Goal: Check status

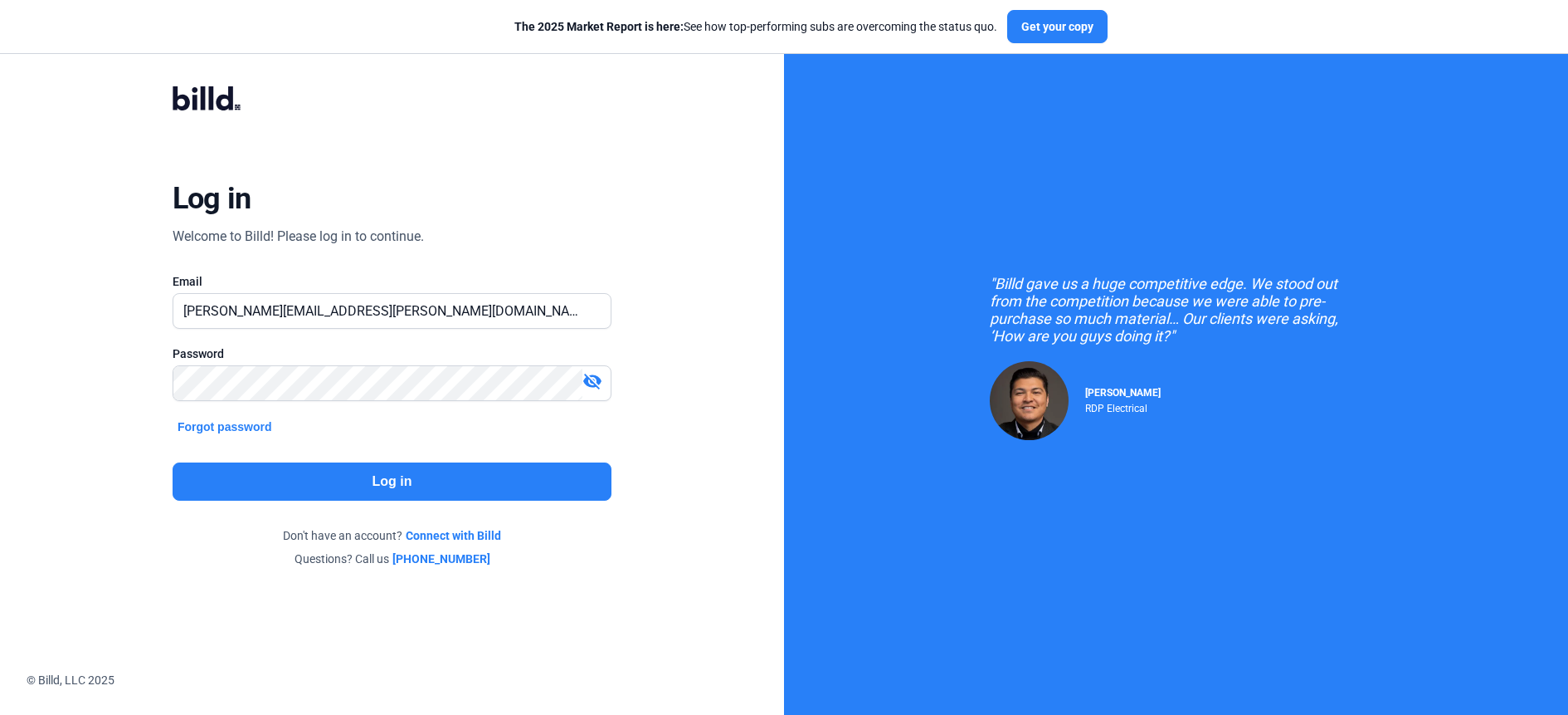
click at [391, 474] on button "Log in" at bounding box center [392, 481] width 439 height 38
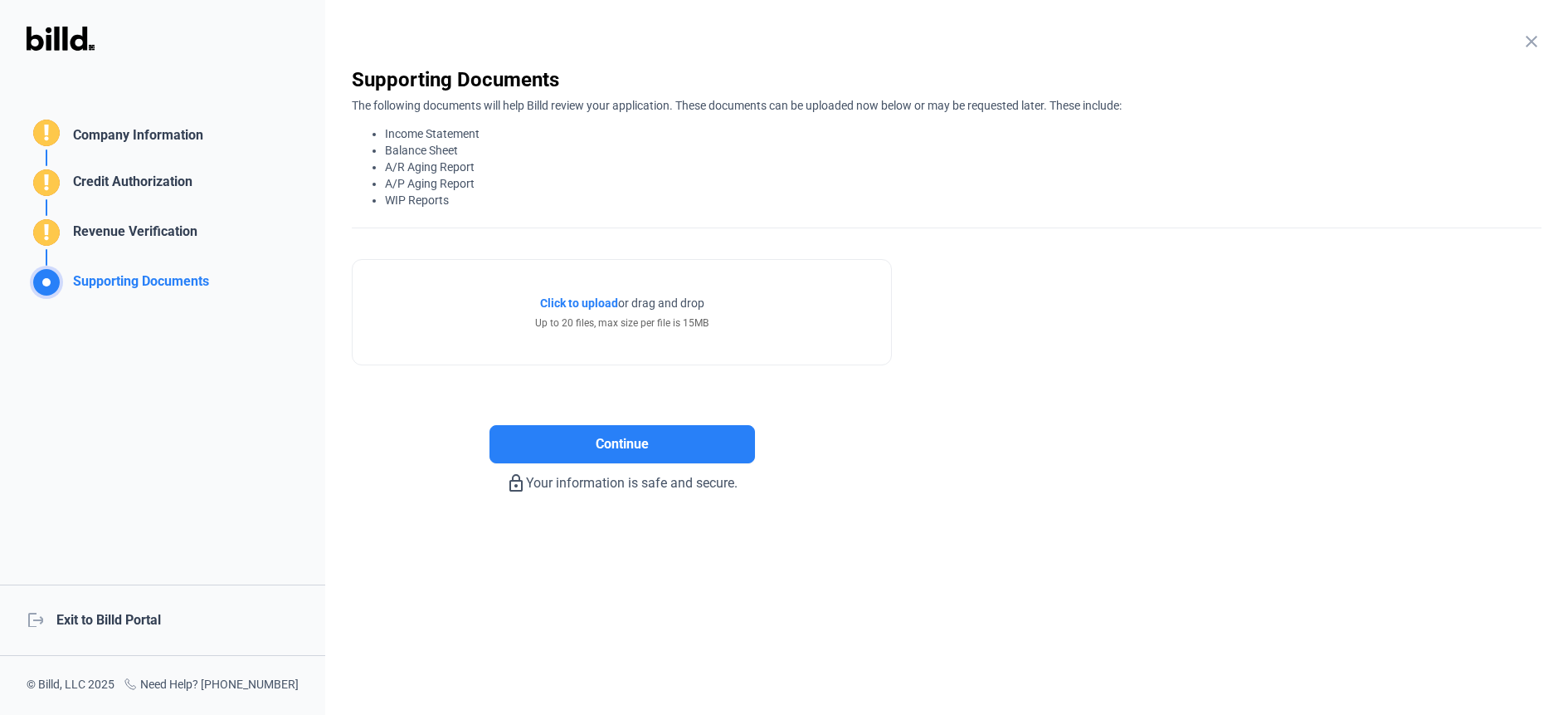
click at [1532, 45] on mat-icon "close" at bounding box center [1532, 41] width 20 height 20
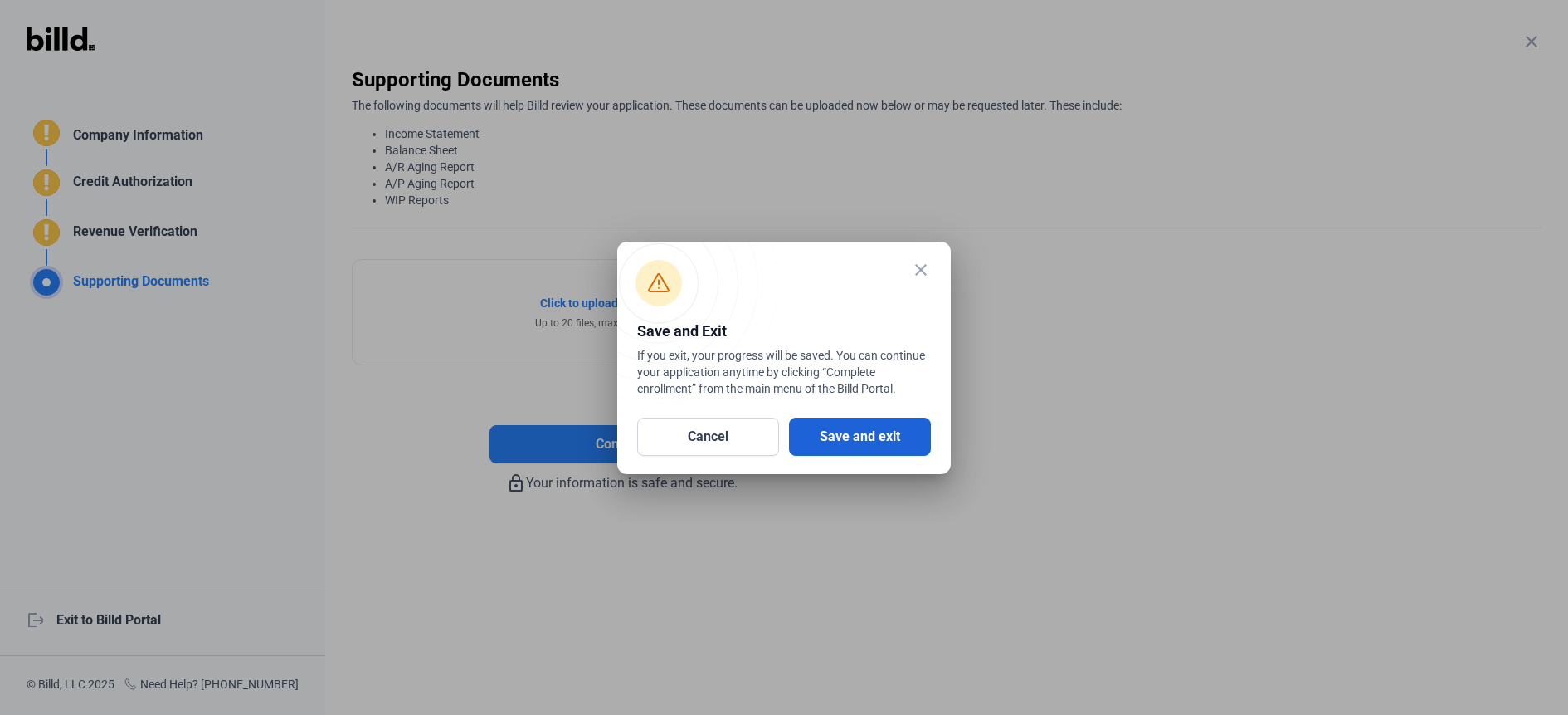
click at [875, 440] on button "Save and exit" at bounding box center [859, 436] width 142 height 38
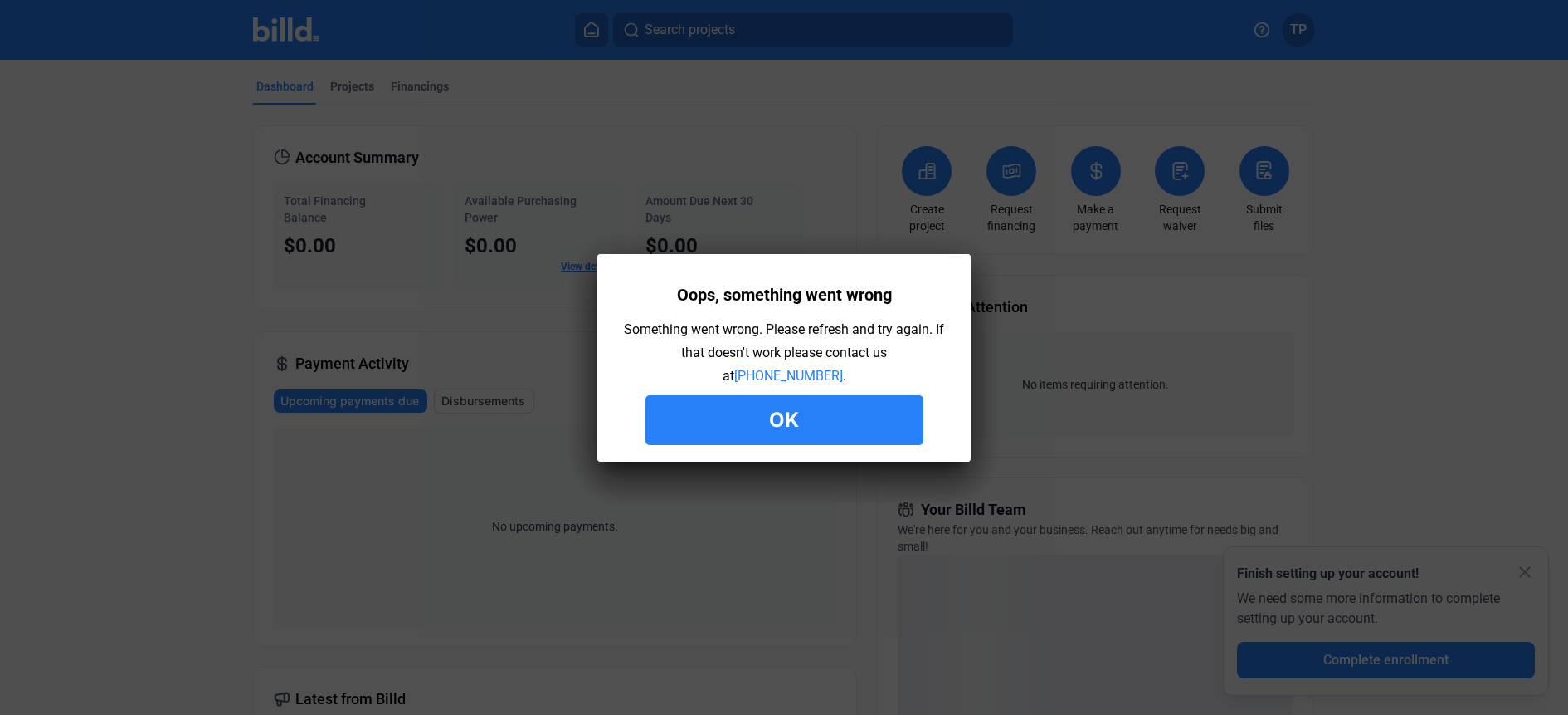
click at [790, 415] on button "Ok" at bounding box center [784, 420] width 278 height 50
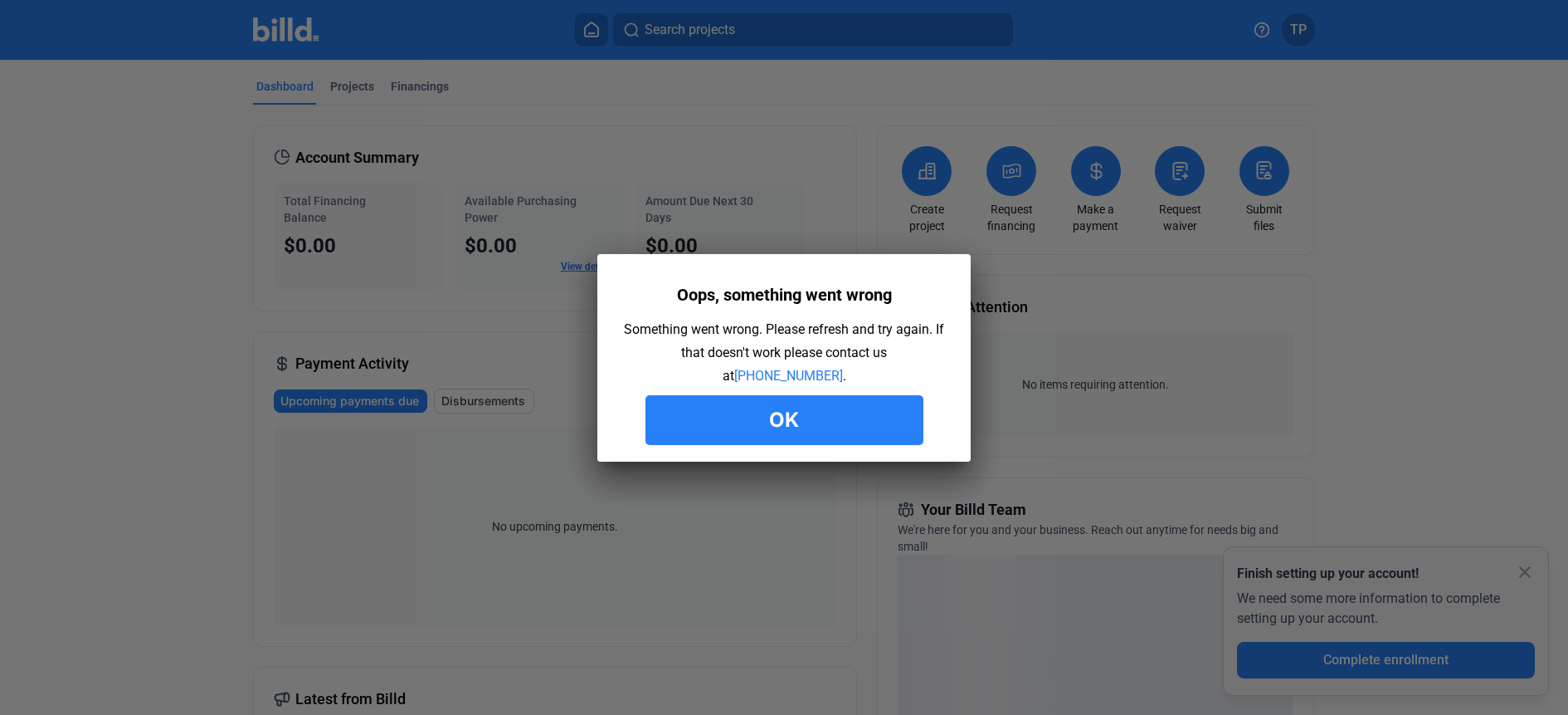
click at [820, 420] on button "Ok" at bounding box center [784, 420] width 278 height 50
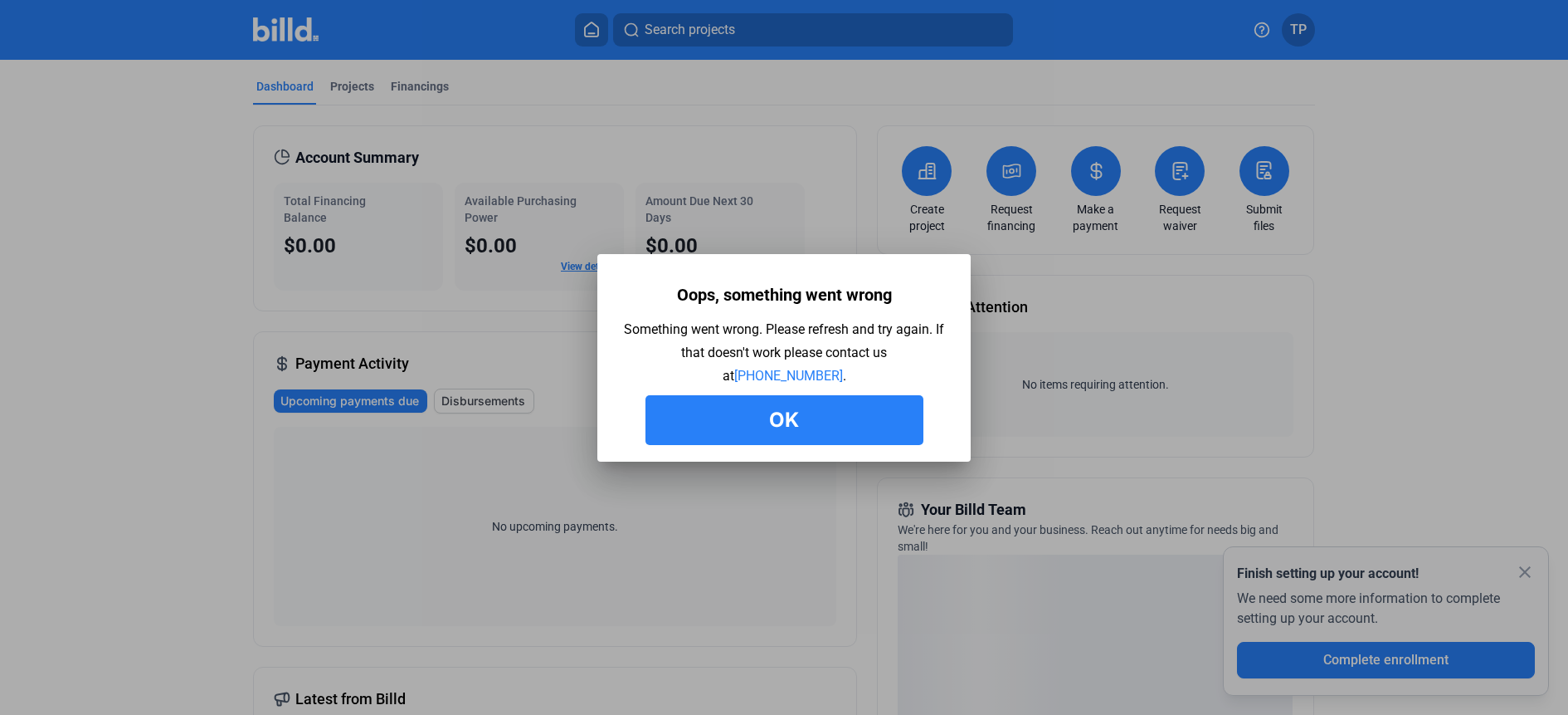
click at [806, 393] on div "Oops, something went wrong Something went wrong. Please refresh and try again. …" at bounding box center [784, 361] width 324 height 166
click at [776, 413] on button "Ok" at bounding box center [784, 420] width 278 height 50
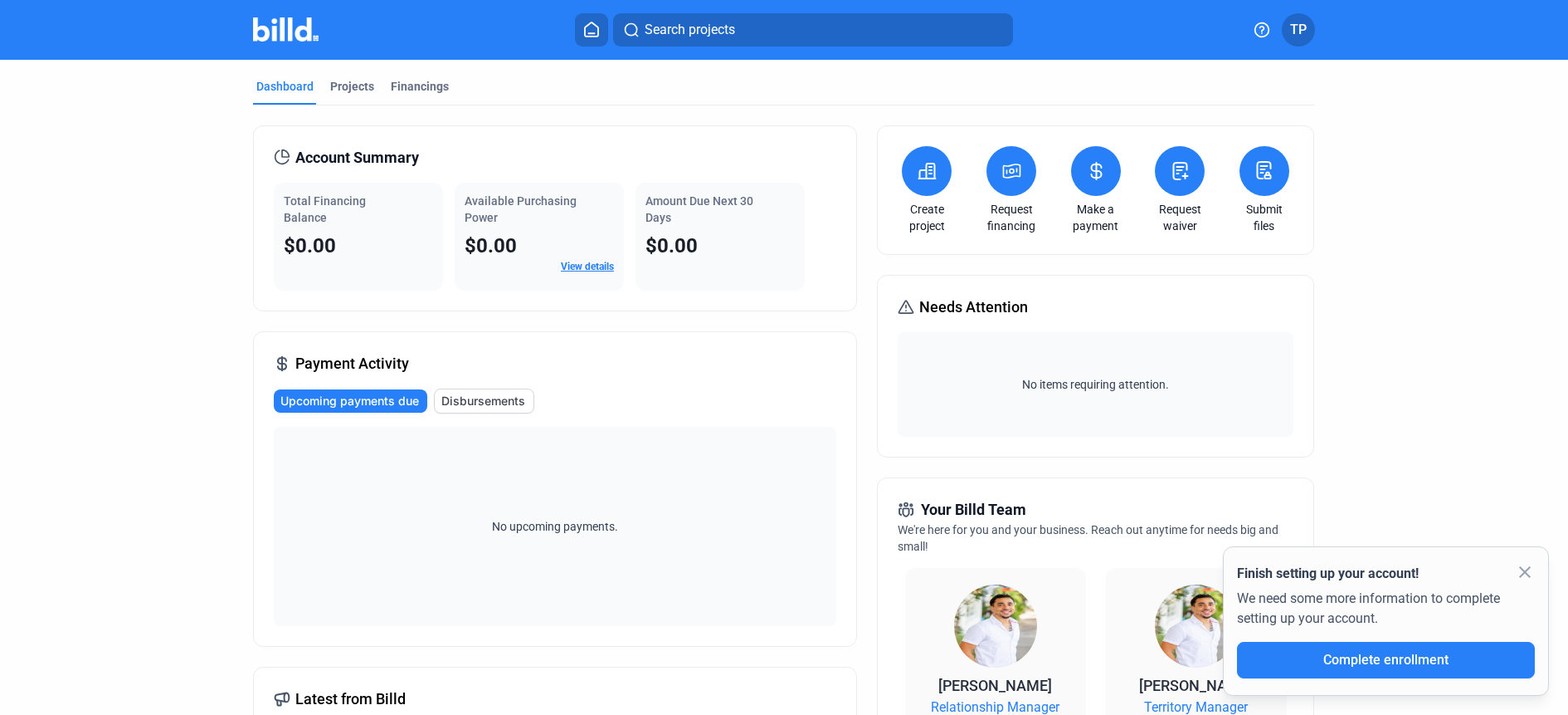
click at [1524, 569] on mat-icon "close" at bounding box center [1525, 572] width 20 height 20
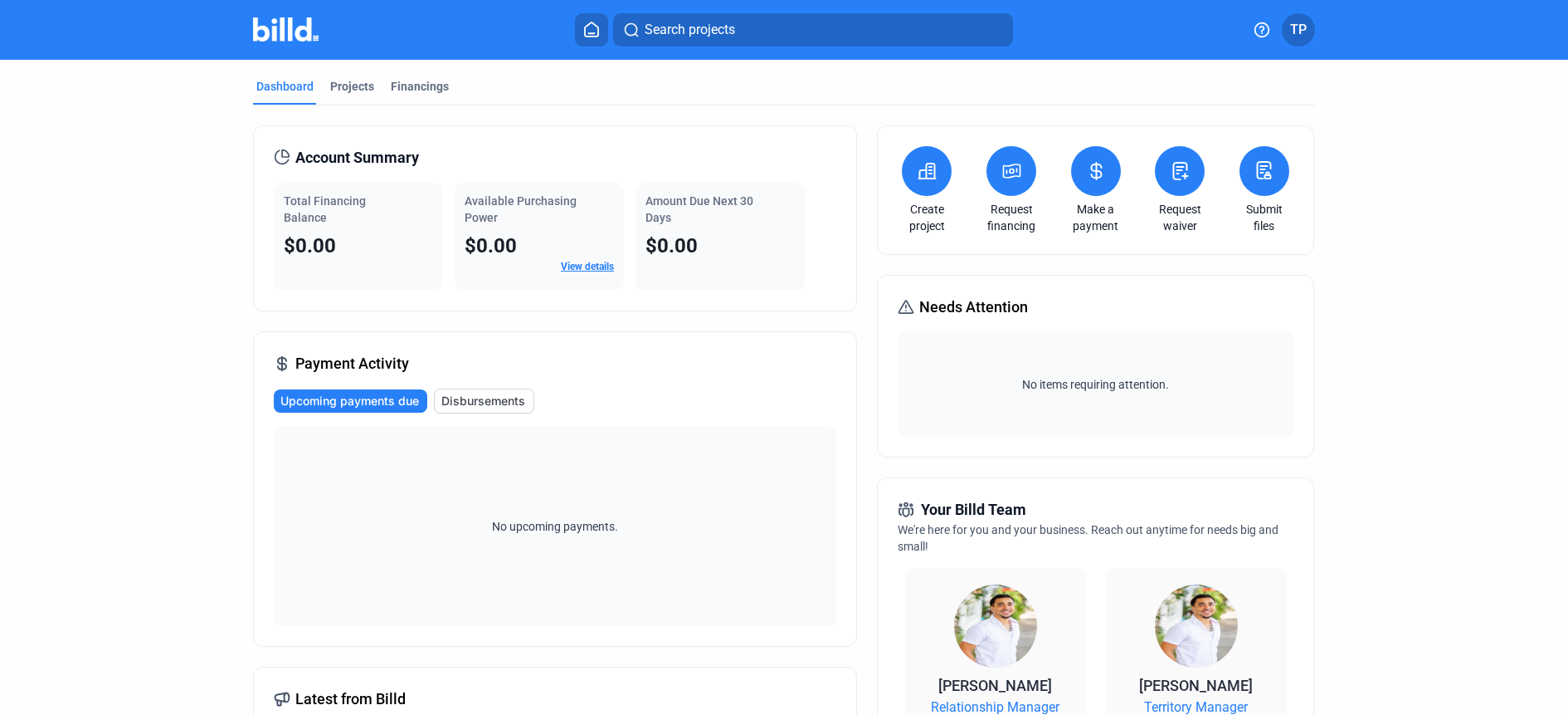
click at [1098, 187] on button at bounding box center [1096, 170] width 50 height 50
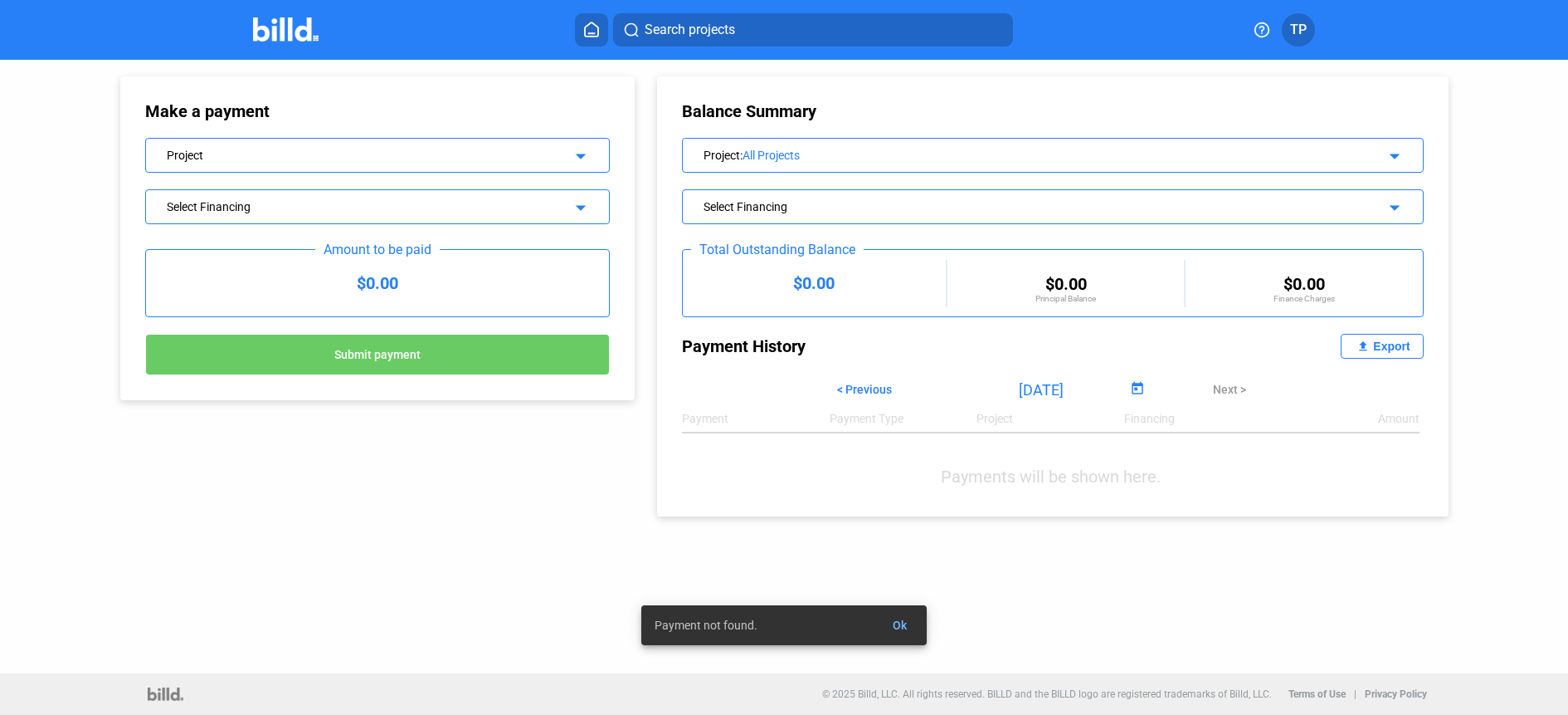
click at [244, 152] on div "Project" at bounding box center [356, 153] width 380 height 17
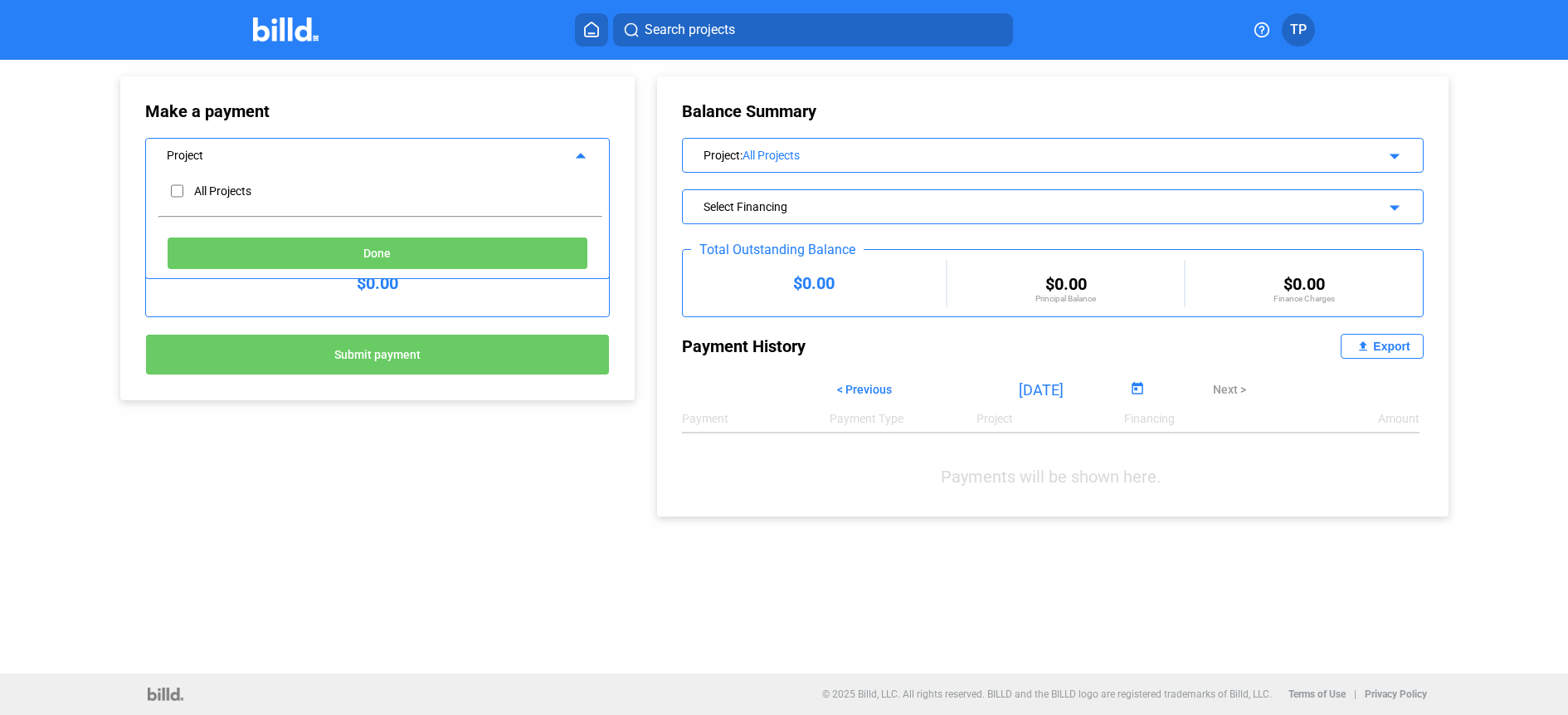
click at [244, 152] on div "Project" at bounding box center [356, 153] width 380 height 17
